Goal: Task Accomplishment & Management: Complete application form

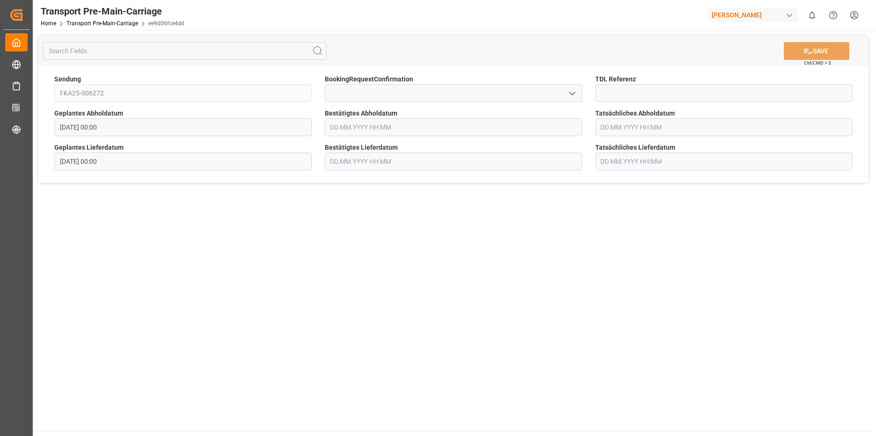
click at [578, 94] on button "open menu" at bounding box center [572, 93] width 14 height 15
click at [378, 116] on div "Yes" at bounding box center [453, 113] width 257 height 21
type input "Yes"
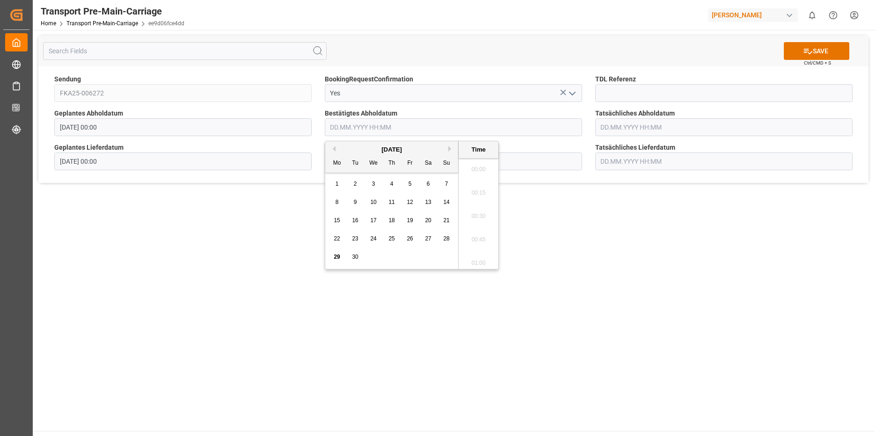
click at [491, 130] on input "text" at bounding box center [454, 127] width 258 height 18
click at [449, 148] on button "Next Month" at bounding box center [452, 149] width 6 height 6
click at [373, 182] on span "1" at bounding box center [373, 184] width 3 height 7
type input "[DATE] 00:00"
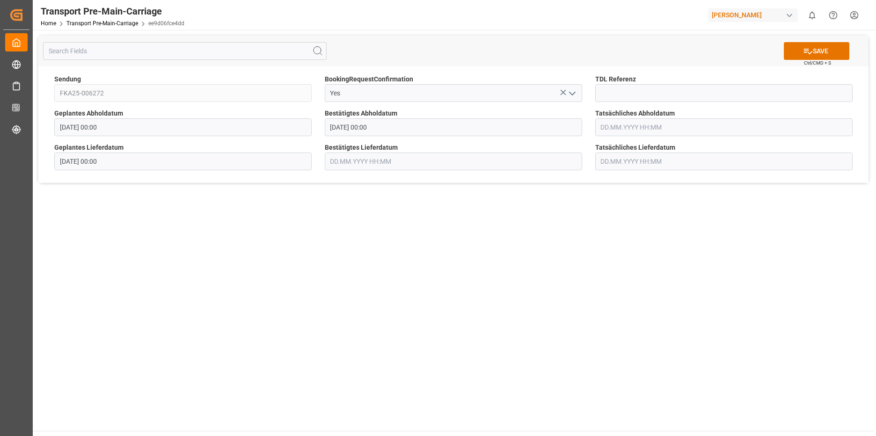
click at [520, 311] on main "SAVE Ctrl/CMD + S Sendung FKA25-006272 BookingRequestConfirmation Yes TDL Refer…" at bounding box center [454, 230] width 842 height 401
click at [472, 155] on input "text" at bounding box center [454, 162] width 258 height 18
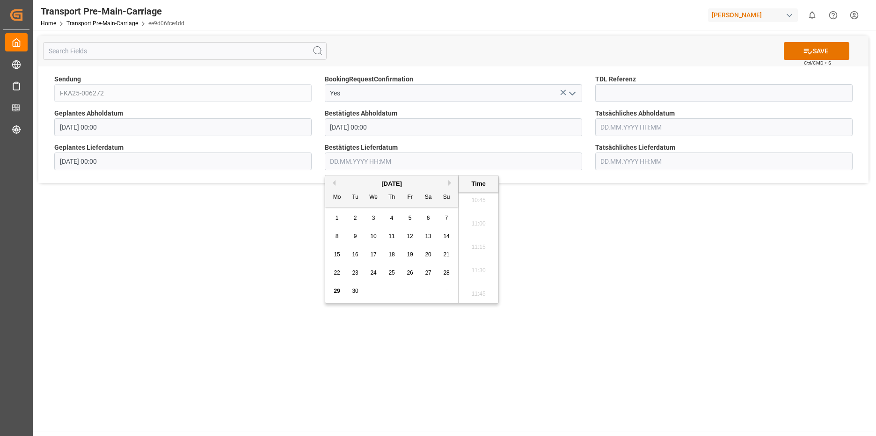
click at [449, 180] on div "[DATE]" at bounding box center [391, 183] width 133 height 9
click at [450, 182] on button "Next Month" at bounding box center [452, 183] width 6 height 6
click at [356, 239] on span "7" at bounding box center [355, 236] width 3 height 7
type input "[DATE] 00:00"
click at [819, 50] on button "SAVE" at bounding box center [817, 51] width 66 height 18
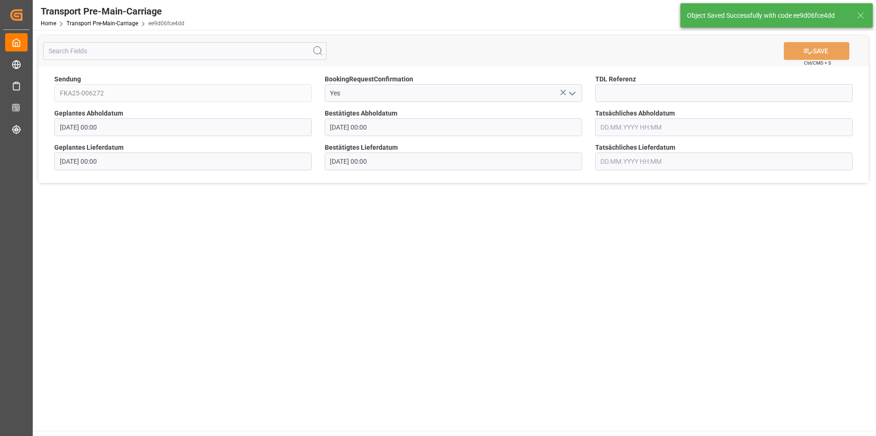
click at [440, 250] on main "SAVE Ctrl/CMD + S Sendung FKA25-006272 BookingRequestConfirmation Yes TDL Refer…" at bounding box center [454, 230] width 842 height 401
